Goal: Check status: Check status

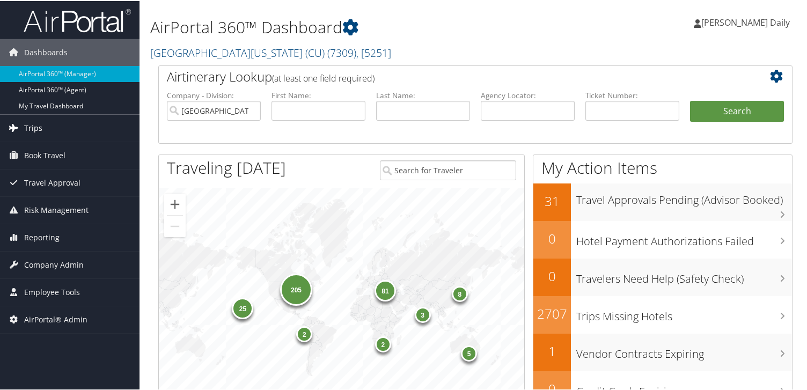
click at [61, 128] on link "Trips" at bounding box center [69, 127] width 139 height 27
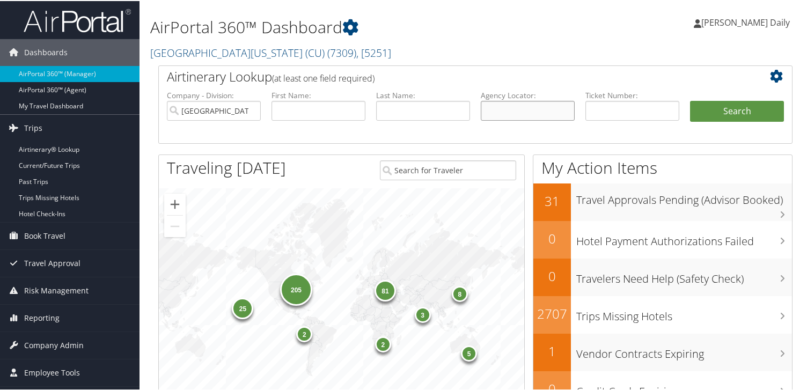
click at [498, 109] on input "text" at bounding box center [528, 110] width 94 height 20
type input "D"
click at [69, 149] on link "Airtinerary® Lookup" at bounding box center [69, 149] width 139 height 16
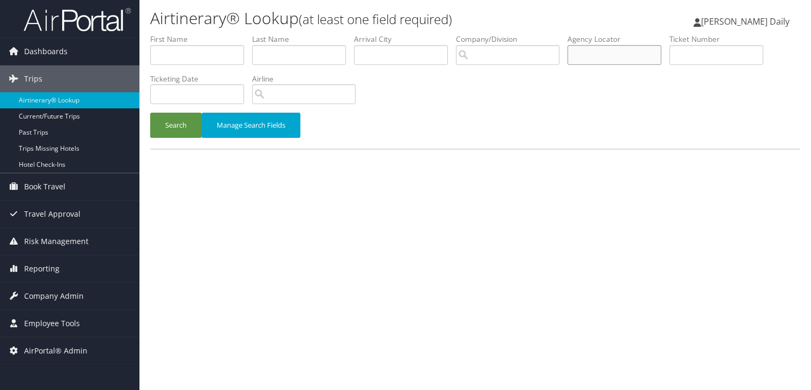
click at [586, 60] on input "text" at bounding box center [615, 55] width 94 height 20
type input "D5BCSX"
click at [187, 121] on button "Search" at bounding box center [176, 125] width 52 height 25
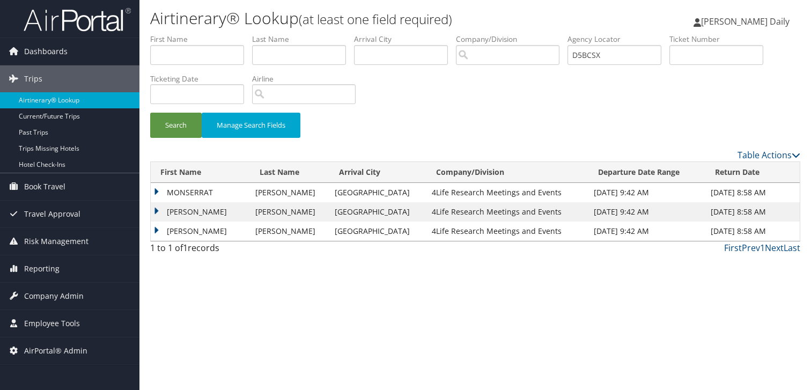
click at [215, 193] on td "MONSERRAT" at bounding box center [200, 192] width 99 height 19
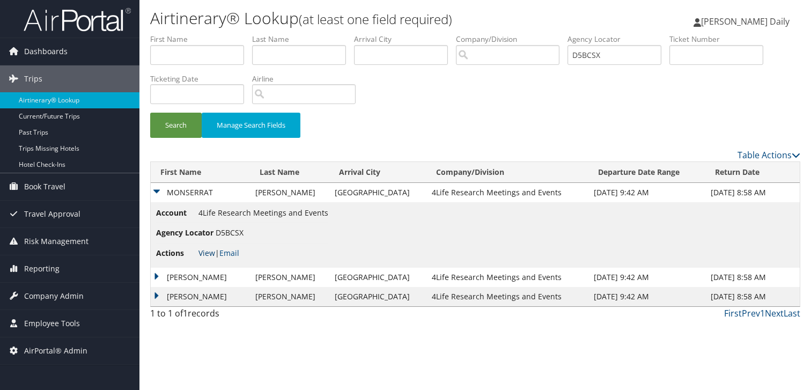
click at [205, 257] on link "View" at bounding box center [207, 253] width 17 height 10
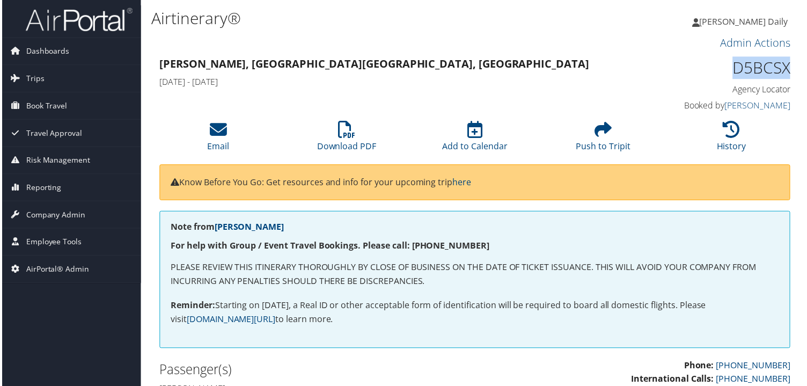
drag, startPoint x: 732, startPoint y: 70, endPoint x: 785, endPoint y: 69, distance: 53.1
click at [785, 69] on h1 "D5BCSX" at bounding box center [719, 68] width 146 height 23
copy h1 "D5BCSX"
click at [50, 73] on link "Trips" at bounding box center [69, 78] width 139 height 27
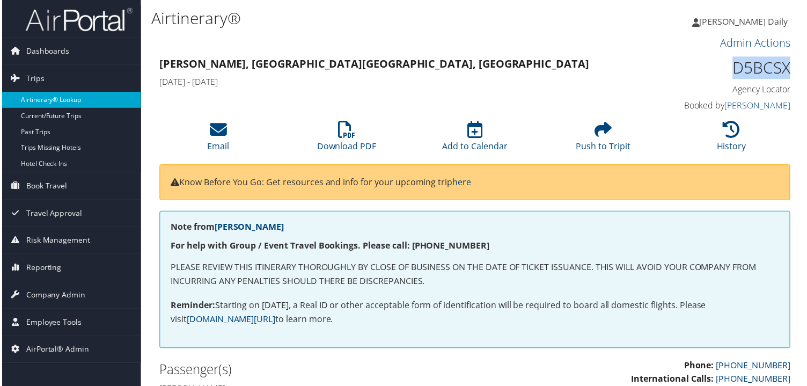
click at [54, 100] on link "Airtinerary® Lookup" at bounding box center [69, 100] width 139 height 16
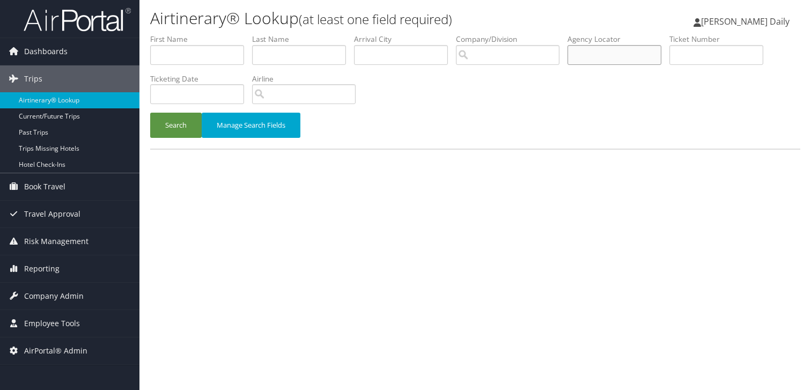
click at [577, 54] on input "text" at bounding box center [615, 55] width 94 height 20
paste input "D55DKL"
type input "D55DKL"
click at [189, 123] on button "Search" at bounding box center [176, 125] width 52 height 25
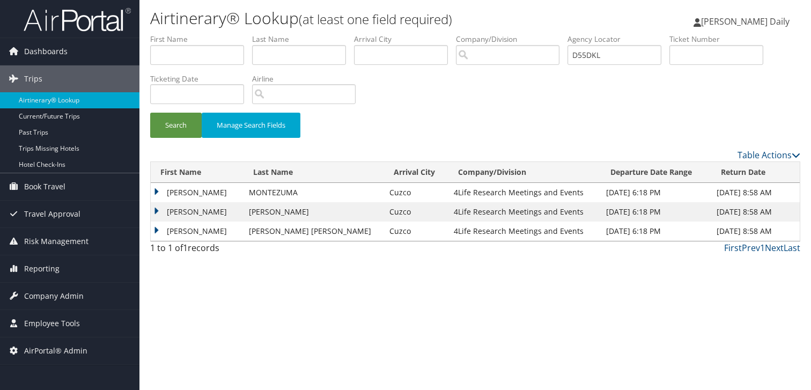
click at [172, 190] on td "CARMELA" at bounding box center [197, 192] width 93 height 19
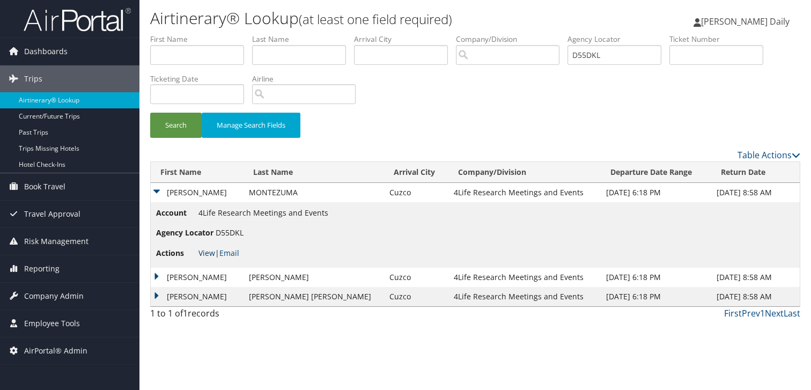
click at [201, 251] on link "View" at bounding box center [207, 253] width 17 height 10
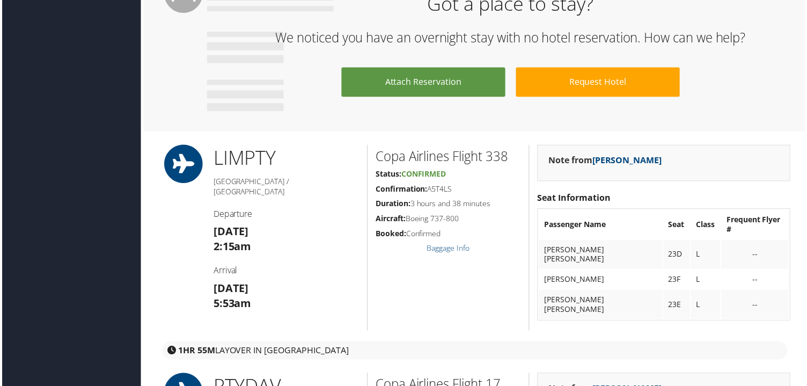
scroll to position [1500, 0]
